Goal: Information Seeking & Learning: Understand process/instructions

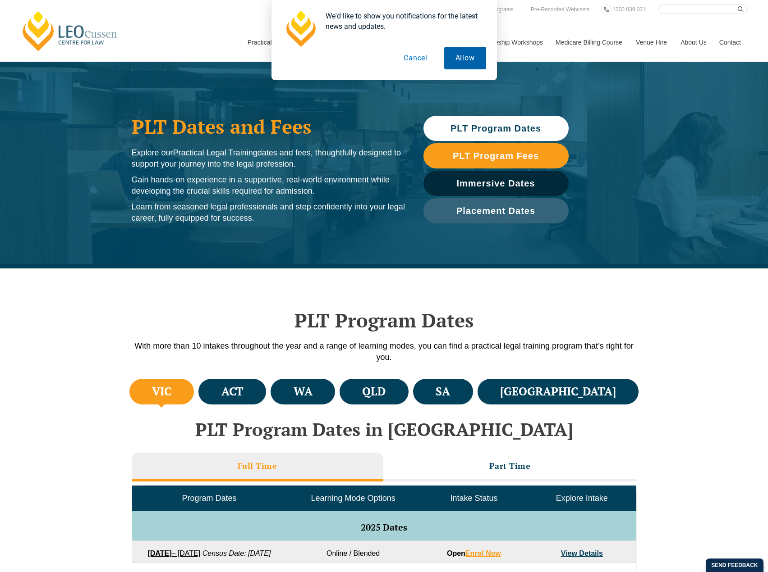
click at [472, 61] on button "Allow" at bounding box center [465, 58] width 42 height 23
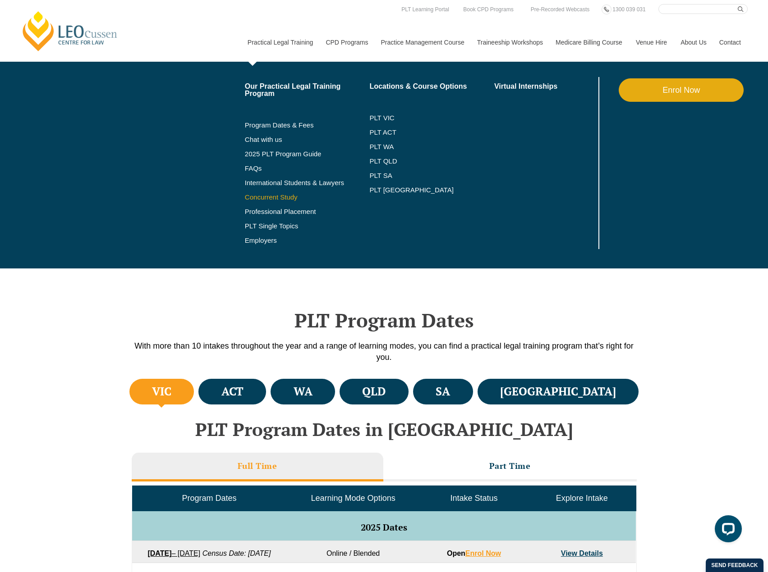
click at [278, 196] on link "Concurrent Study" at bounding box center [307, 197] width 125 height 7
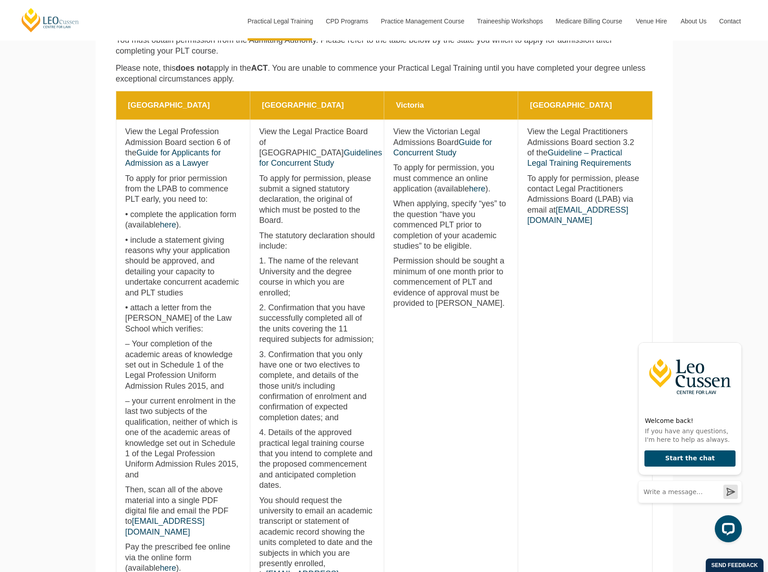
scroll to position [406, 0]
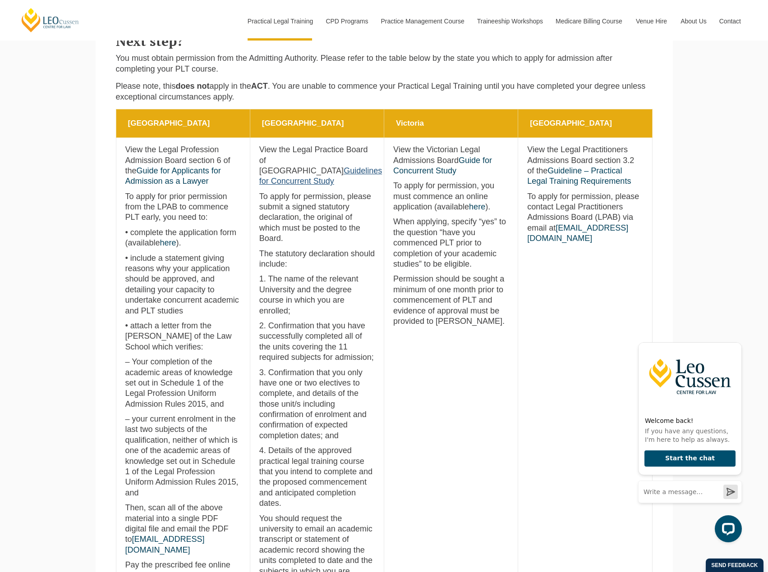
click at [305, 172] on link "Guidelines for Concurrent Study" at bounding box center [320, 175] width 123 height 19
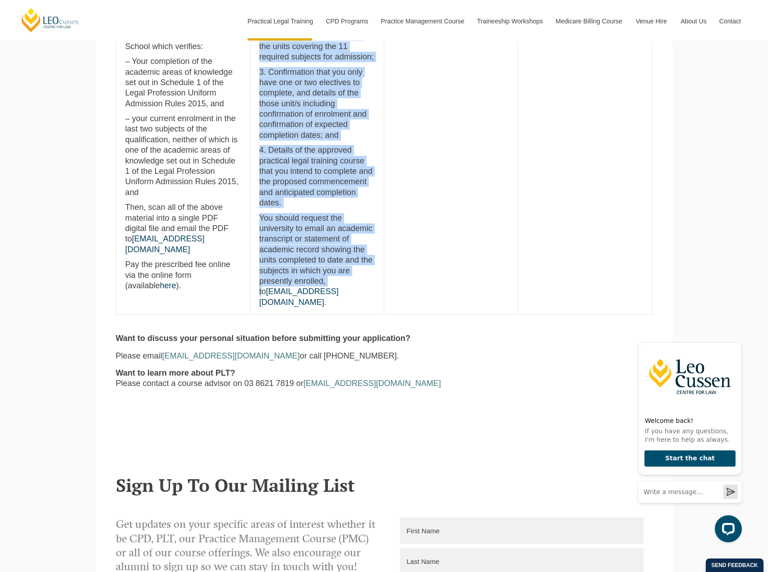
scroll to position [721, 0]
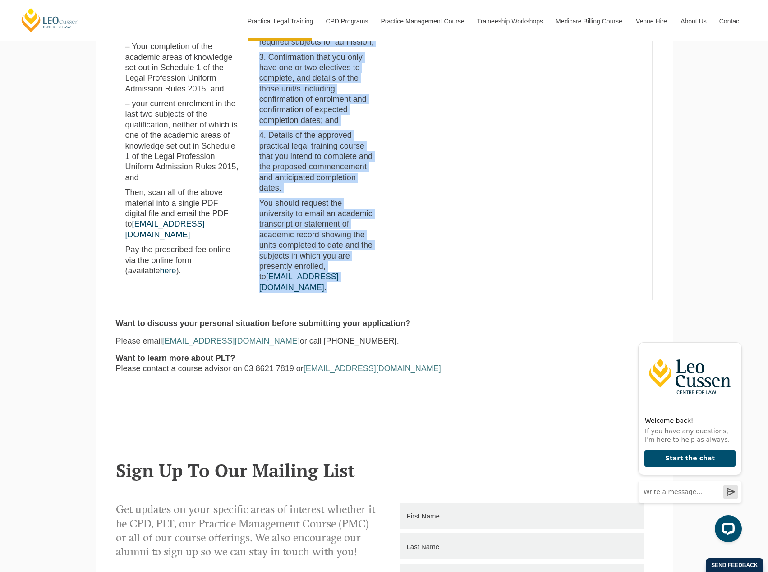
drag, startPoint x: 256, startPoint y: 147, endPoint x: 350, endPoint y: 266, distance: 151.1
click at [350, 266] on td "Western Australia View the Legal Practice Board of Western Australia Guidelines…" at bounding box center [317, 61] width 134 height 478
copy td "View the Legal Practice Board of Western Australia Guidelines for Concurrent St…"
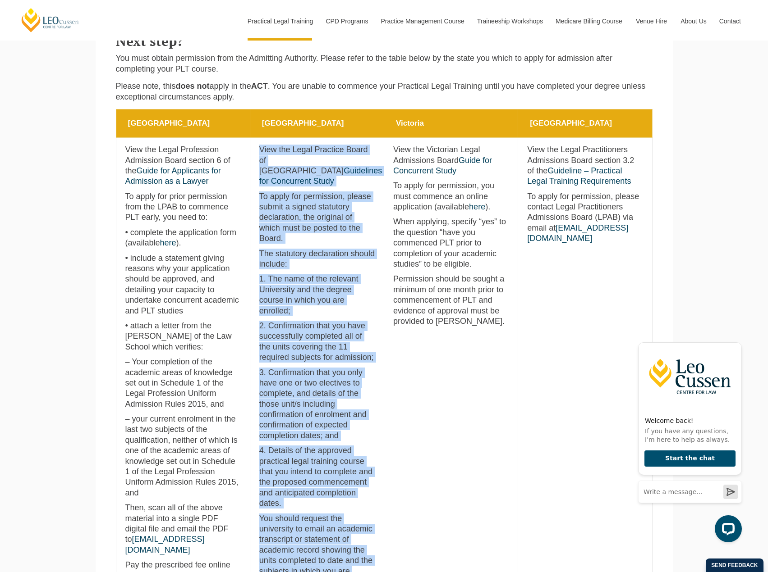
scroll to position [451, 0]
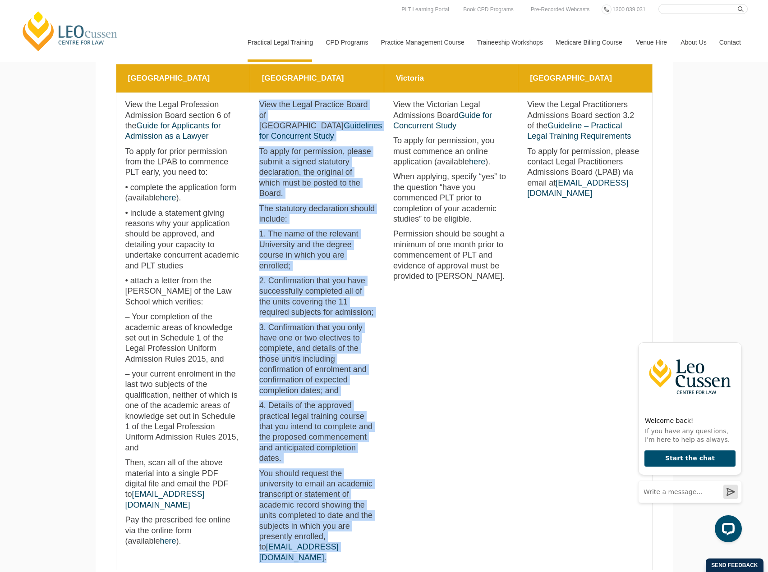
click at [352, 229] on p "1. The name of the relevant University and the degree course in which you are e…" at bounding box center [316, 250] width 115 height 42
